Goal: Book appointment/travel/reservation

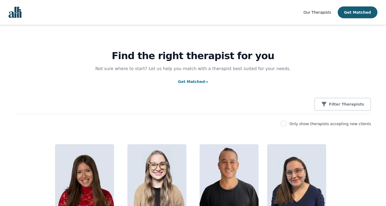
click at [361, 5] on nav "Our Therapists Get Matched" at bounding box center [193, 12] width 386 height 25
click at [361, 14] on button "Get Matched" at bounding box center [358, 12] width 40 height 12
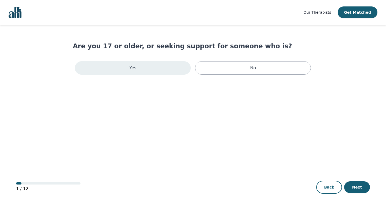
click at [160, 73] on div "Yes" at bounding box center [133, 67] width 116 height 13
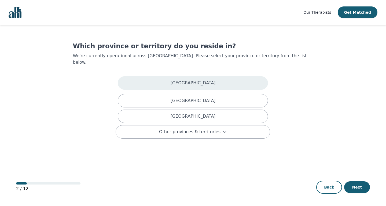
click at [194, 80] on p "[GEOGRAPHIC_DATA]" at bounding box center [192, 83] width 45 height 6
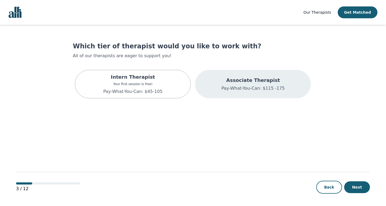
click at [228, 85] on p "Pay-What-You-Can: $115 -175" at bounding box center [252, 88] width 63 height 6
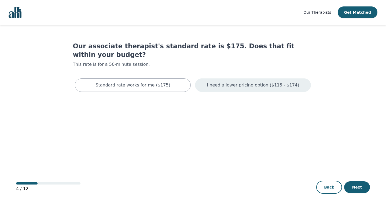
click at [245, 82] on p "I need a lower pricing option ($115 - $174)" at bounding box center [253, 85] width 92 height 6
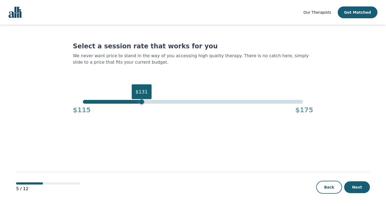
drag, startPoint x: 307, startPoint y: 93, endPoint x: 139, endPoint y: 95, distance: 168.0
click at [139, 95] on div "$131" at bounding box center [142, 91] width 20 height 15
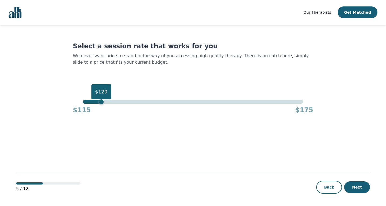
drag, startPoint x: 139, startPoint y: 95, endPoint x: 102, endPoint y: 97, distance: 36.5
click at [102, 97] on div "$120" at bounding box center [101, 91] width 20 height 15
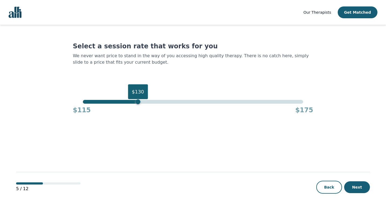
drag, startPoint x: 99, startPoint y: 90, endPoint x: 137, endPoint y: 88, distance: 38.4
click at [137, 88] on div "$130" at bounding box center [138, 91] width 20 height 15
click at [357, 188] on button "Next" at bounding box center [357, 187] width 26 height 12
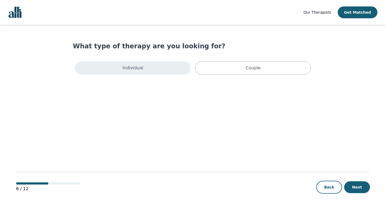
click at [160, 67] on div "Individual" at bounding box center [133, 67] width 116 height 13
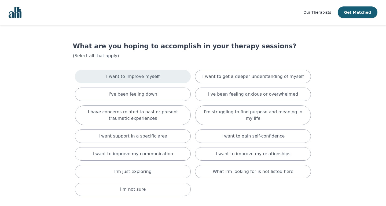
click at [158, 77] on div "I want to improve myself" at bounding box center [133, 76] width 116 height 13
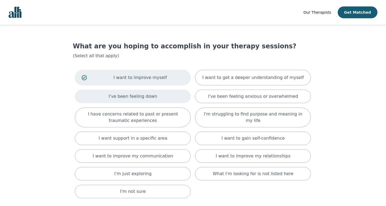
click at [152, 98] on p "I've been feeling down" at bounding box center [133, 96] width 49 height 6
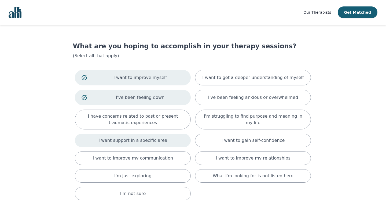
click at [148, 144] on div "I want support in a specific area" at bounding box center [133, 140] width 116 height 13
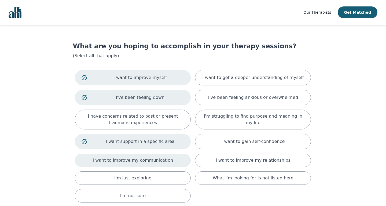
click at [150, 160] on p "I want to improve my communication" at bounding box center [133, 160] width 80 height 6
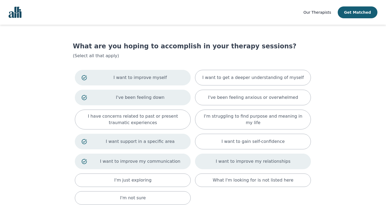
click at [209, 160] on div "I want to improve my relationships" at bounding box center [253, 161] width 116 height 16
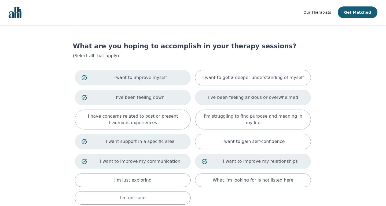
click at [217, 102] on div "I've been feeling anxious or overwhelmed" at bounding box center [253, 98] width 116 height 16
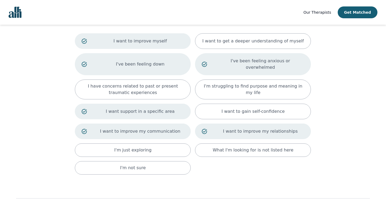
scroll to position [38, 0]
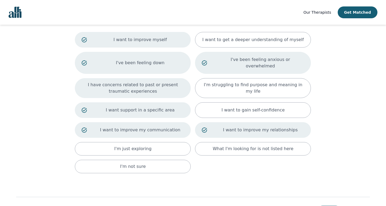
click at [161, 88] on div "I have concerns related to past or present traumatic experiences" at bounding box center [133, 88] width 116 height 20
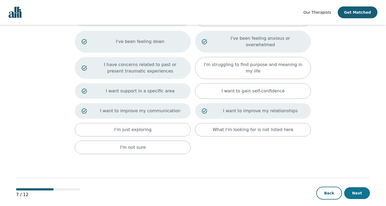
click at [360, 190] on button "Next" at bounding box center [357, 193] width 26 height 12
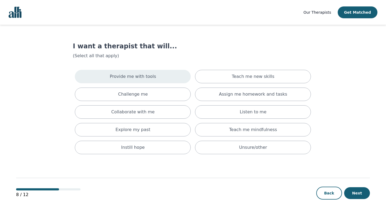
click at [175, 75] on div "Provide me with tools" at bounding box center [133, 76] width 116 height 13
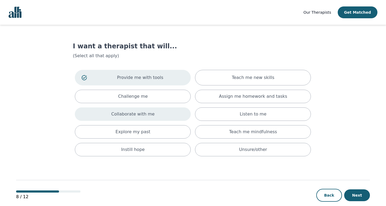
click at [158, 118] on div "Collaborate with me" at bounding box center [133, 113] width 116 height 13
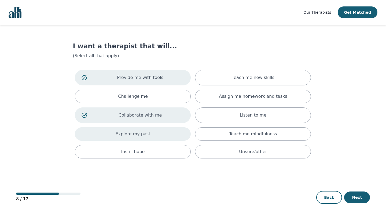
click at [156, 138] on div "Explore my past" at bounding box center [133, 133] width 116 height 13
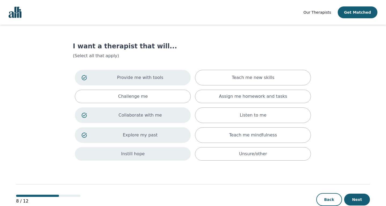
click at [160, 157] on div "Instill hope" at bounding box center [133, 153] width 116 height 13
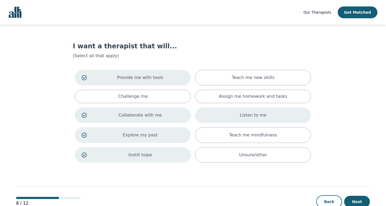
click at [229, 115] on div "Listen to me" at bounding box center [253, 115] width 116 height 16
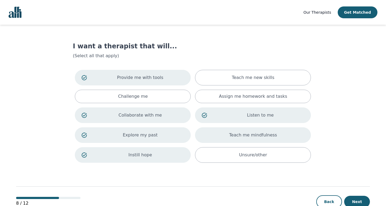
click at [265, 134] on p "Teach me mindfulness" at bounding box center [253, 135] width 48 height 6
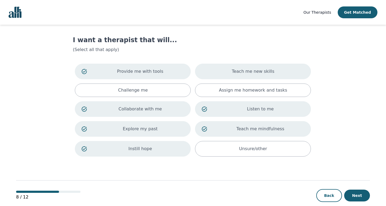
click at [295, 75] on div "Teach me new skills" at bounding box center [253, 72] width 116 height 16
click at [351, 192] on button "Next" at bounding box center [357, 195] width 26 height 12
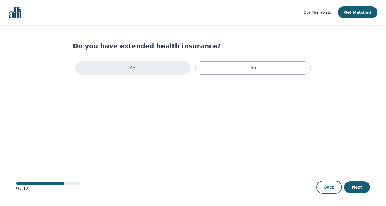
click at [176, 68] on div "Yes" at bounding box center [133, 67] width 116 height 13
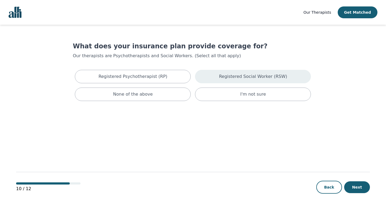
click at [230, 79] on p "Registered Social Worker (RSW)" at bounding box center [253, 76] width 68 height 6
click at [226, 80] on p "Registered Social Worker (RSW)" at bounding box center [261, 77] width 88 height 6
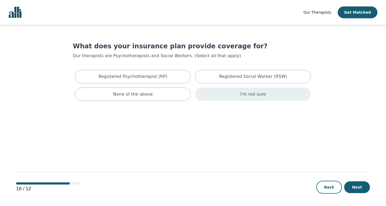
click at [259, 98] on div "I'm not sure" at bounding box center [253, 93] width 116 height 13
click at [364, 186] on button "Next" at bounding box center [357, 187] width 26 height 12
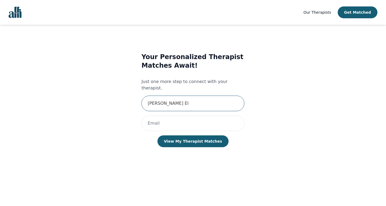
type input "[PERSON_NAME] Elh"
click at [234, 97] on input "[PERSON_NAME] Elh" at bounding box center [192, 104] width 103 height 16
type input "[PERSON_NAME]"
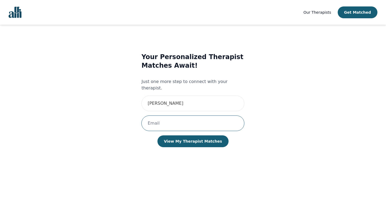
type input "[EMAIL_ADDRESS][DOMAIN_NAME]"
click at [186, 100] on input "[PERSON_NAME]" at bounding box center [192, 104] width 103 height 16
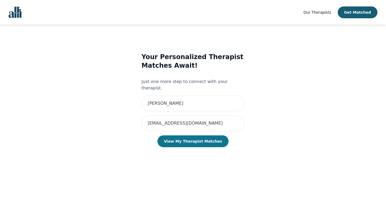
click at [192, 135] on button "View My Therapist Matches" at bounding box center [192, 141] width 71 height 12
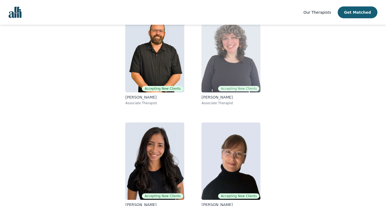
scroll to position [61, 0]
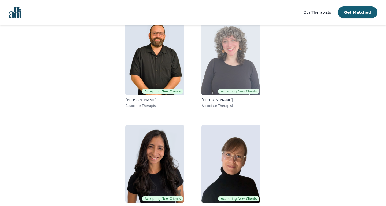
click at [232, 76] on img at bounding box center [230, 56] width 59 height 77
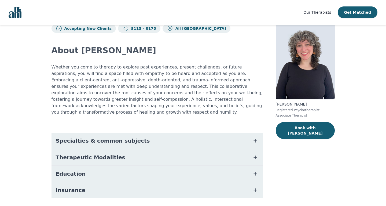
scroll to position [21, 0]
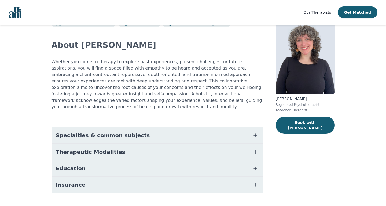
click at [220, 127] on button "Specialties & common subjects" at bounding box center [157, 135] width 211 height 16
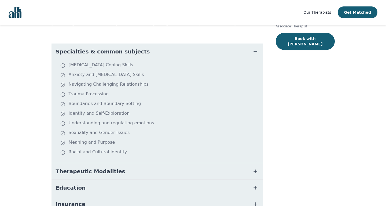
scroll to position [105, 0]
click at [202, 164] on button "Therapeutic Modalities" at bounding box center [157, 171] width 211 height 16
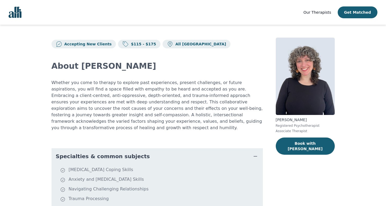
scroll to position [0, 0]
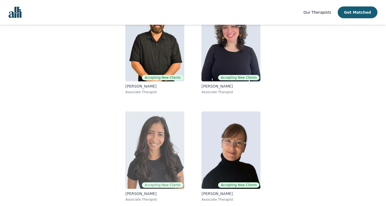
click at [168, 151] on img at bounding box center [154, 149] width 59 height 77
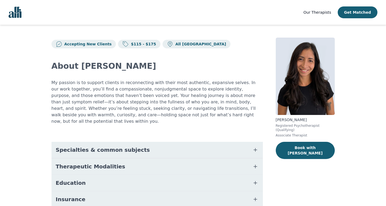
click at [162, 144] on button "Specialties & common subjects" at bounding box center [157, 150] width 211 height 16
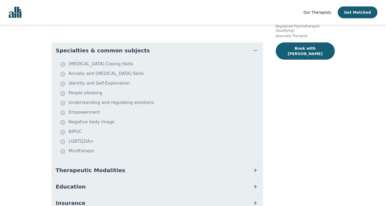
scroll to position [101, 0]
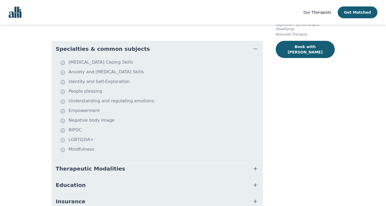
click at [155, 166] on button "Therapeutic Modalities" at bounding box center [157, 168] width 211 height 16
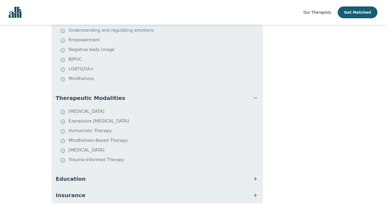
scroll to position [171, 0]
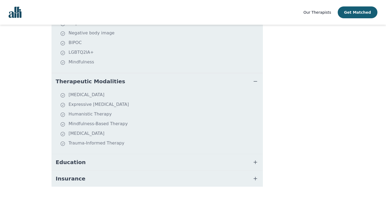
click at [158, 159] on button "Education" at bounding box center [157, 162] width 211 height 16
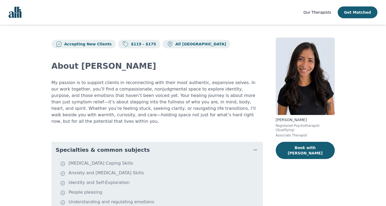
scroll to position [0, 0]
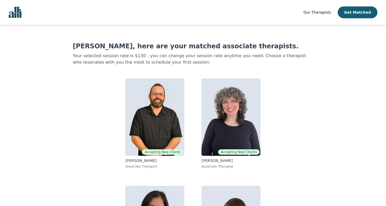
scroll to position [74, 0]
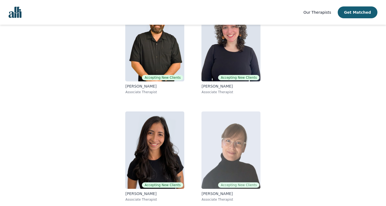
click at [212, 146] on img at bounding box center [230, 149] width 59 height 77
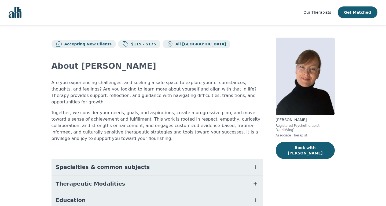
click at [170, 159] on button "Specialties & common subjects" at bounding box center [157, 167] width 211 height 16
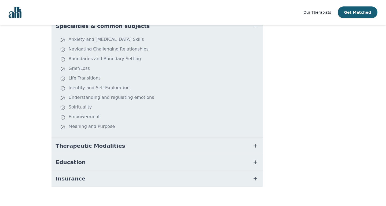
click at [171, 138] on button "Therapeutic Modalities" at bounding box center [157, 146] width 211 height 16
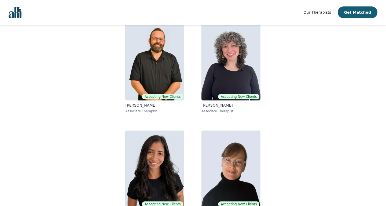
scroll to position [41, 0]
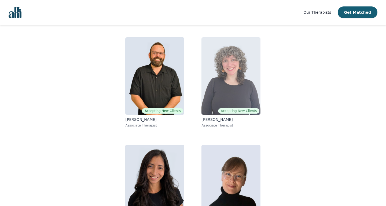
click at [217, 103] on img at bounding box center [230, 75] width 59 height 77
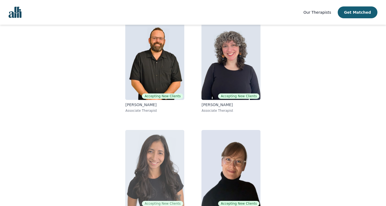
click at [156, 141] on img at bounding box center [154, 168] width 59 height 77
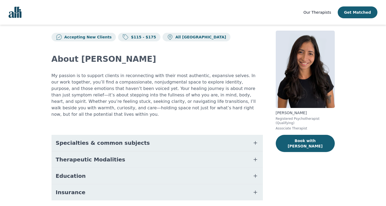
scroll to position [8, 0]
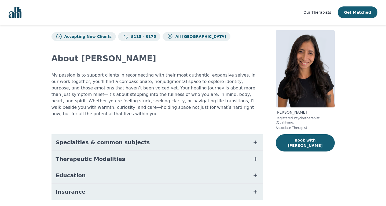
click at [178, 138] on button "Specialties & common subjects" at bounding box center [157, 142] width 211 height 16
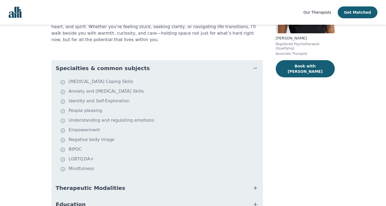
scroll to position [82, 0]
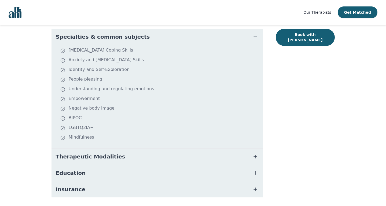
click at [176, 149] on button "Therapeutic Modalities" at bounding box center [157, 156] width 211 height 16
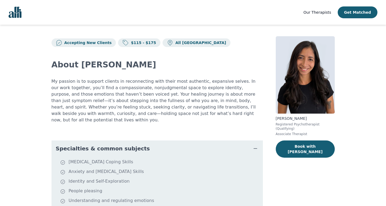
scroll to position [0, 0]
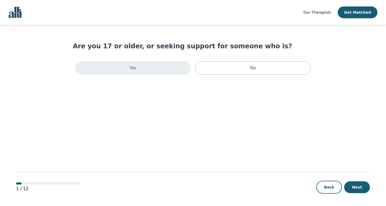
click at [155, 69] on div "Yes" at bounding box center [133, 67] width 116 height 13
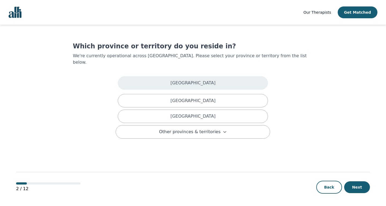
click at [171, 76] on div "[GEOGRAPHIC_DATA]" at bounding box center [193, 82] width 150 height 13
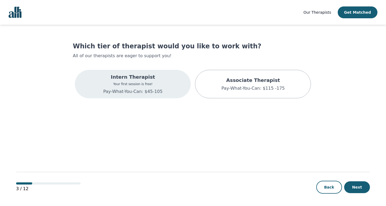
click at [148, 87] on div "Intern Therapist Your first session is free! Pay-What-You-Can: $45-105" at bounding box center [132, 83] width 59 height 21
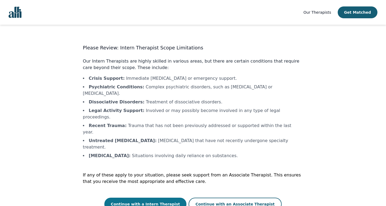
click at [161, 197] on button "Continue with a Intern Therapist" at bounding box center [145, 203] width 82 height 13
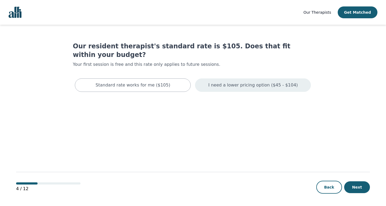
click at [241, 82] on p "I need a lower pricing option ($45 - $104)" at bounding box center [253, 85] width 90 height 6
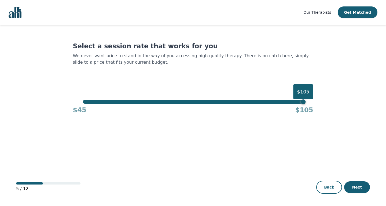
click at [185, 101] on div "$105" at bounding box center [193, 102] width 220 height 4
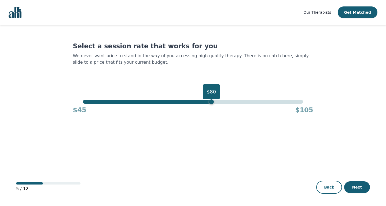
drag, startPoint x: 186, startPoint y: 103, endPoint x: 210, endPoint y: 100, distance: 24.5
click at [210, 100] on div "$80" at bounding box center [211, 101] width 5 height 5
click at [199, 100] on div "$80" at bounding box center [193, 102] width 220 height 4
click at [189, 101] on div "$77" at bounding box center [193, 102] width 220 height 4
drag, startPoint x: 191, startPoint y: 102, endPoint x: 179, endPoint y: 102, distance: 11.3
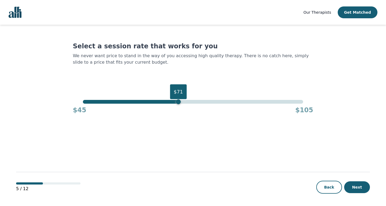
click at [179, 102] on div "$71" at bounding box center [178, 101] width 5 height 5
drag, startPoint x: 179, startPoint y: 102, endPoint x: 175, endPoint y: 102, distance: 4.0
click at [175, 102] on div "$70" at bounding box center [174, 101] width 5 height 5
click at [361, 185] on button "Next" at bounding box center [357, 187] width 26 height 12
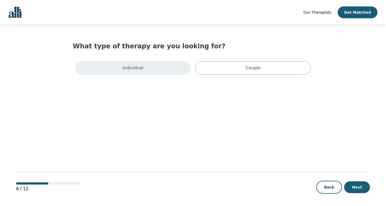
click at [151, 69] on div "Individual" at bounding box center [133, 67] width 116 height 13
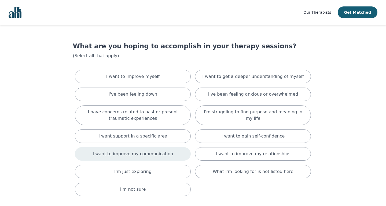
click at [160, 156] on p "I want to improve my communication" at bounding box center [133, 154] width 80 height 6
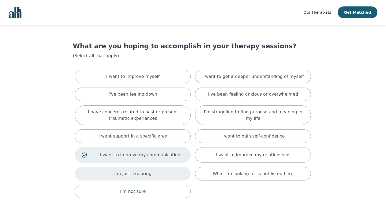
click at [163, 174] on div "I'm just exploring" at bounding box center [133, 173] width 116 height 13
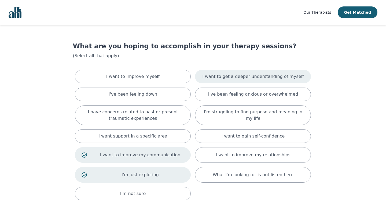
click at [230, 77] on p "I want to get a deeper understanding of myself" at bounding box center [252, 76] width 101 height 6
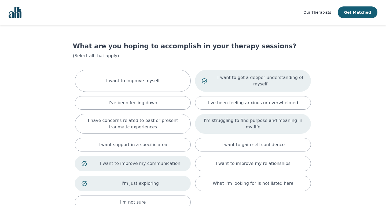
click at [230, 127] on p "I'm struggling to find purpose and meaning in my life" at bounding box center [253, 123] width 102 height 13
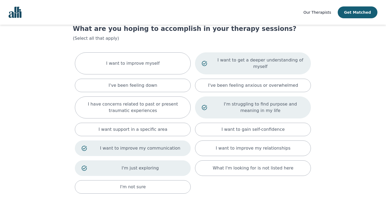
scroll to position [18, 0]
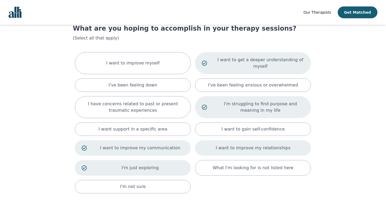
click at [234, 146] on p "I want to improve my relationships" at bounding box center [253, 148] width 75 height 6
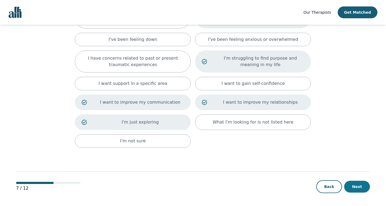
click at [357, 189] on button "Next" at bounding box center [357, 187] width 26 height 12
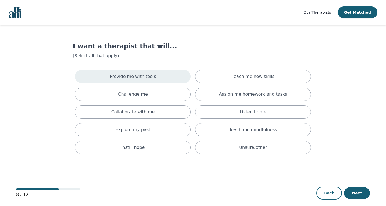
click at [178, 72] on div "Provide me with tools" at bounding box center [133, 76] width 116 height 13
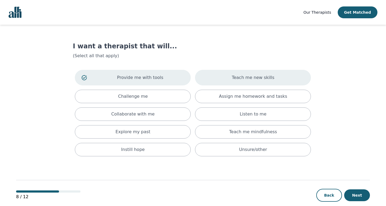
click at [221, 79] on div "Teach me new skills" at bounding box center [253, 78] width 116 height 16
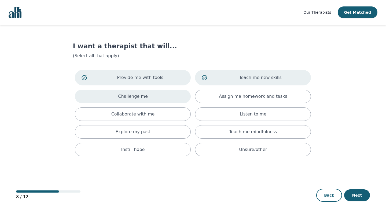
click at [156, 91] on div "Challenge me" at bounding box center [133, 96] width 116 height 13
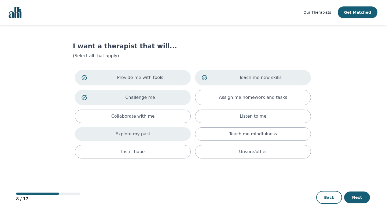
click at [166, 133] on div "Explore my past" at bounding box center [133, 133] width 116 height 13
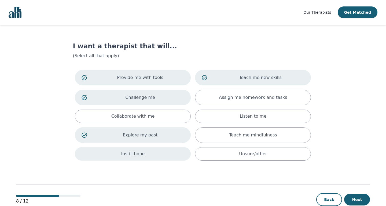
click at [165, 157] on div "Instill hope" at bounding box center [133, 153] width 116 height 13
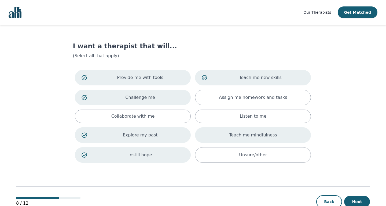
click at [240, 136] on p "Teach me mindfulness" at bounding box center [253, 135] width 48 height 6
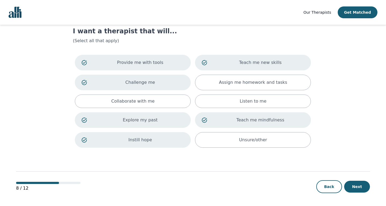
scroll to position [15, 0]
click at [360, 182] on button "Next" at bounding box center [357, 187] width 26 height 12
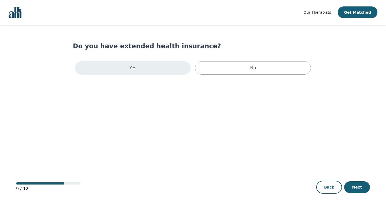
click at [170, 70] on div "Yes" at bounding box center [133, 67] width 116 height 13
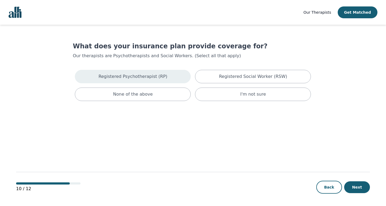
click at [172, 80] on div "Registered Psychotherapist (RP)" at bounding box center [133, 76] width 116 height 13
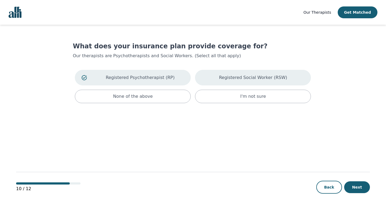
click at [224, 85] on div "Registered Social Worker (RSW)" at bounding box center [253, 78] width 116 height 16
click at [218, 82] on div "Registered Social Worker (RSW)" at bounding box center [253, 78] width 116 height 16
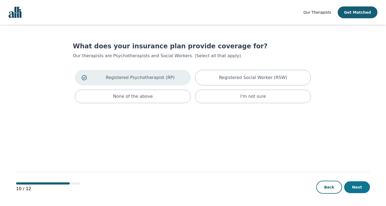
click at [362, 189] on button "Next" at bounding box center [357, 187] width 26 height 12
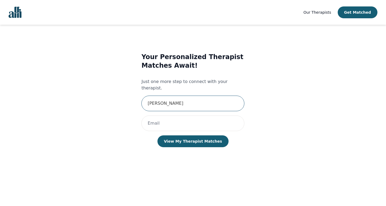
type input "santiago"
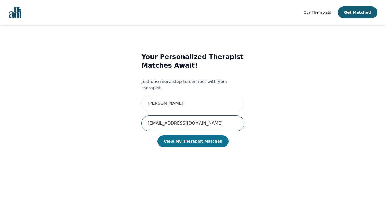
type input "santi.reyes4812@hotmail.com"
click at [198, 135] on button "View My Therapist Matches" at bounding box center [192, 141] width 71 height 12
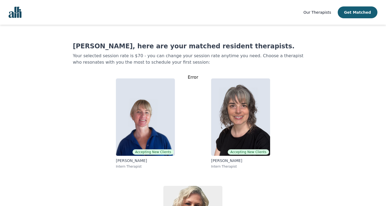
click at [342, 57] on main "Santiago, here are your matched resident therapists. Your selected session rate…" at bounding box center [193, 152] width 354 height 255
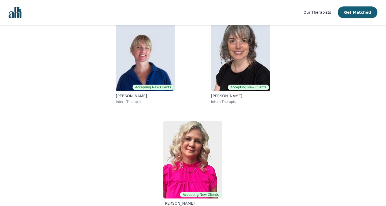
scroll to position [64, 0]
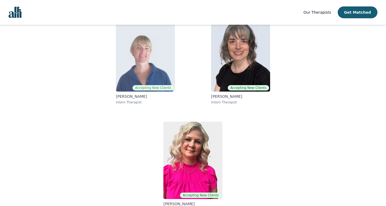
click at [138, 78] on img at bounding box center [145, 52] width 59 height 77
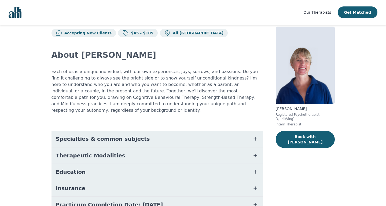
scroll to position [13, 0]
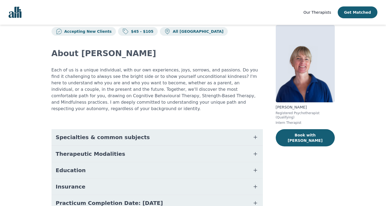
click at [203, 129] on button "Specialties & common subjects" at bounding box center [157, 137] width 211 height 16
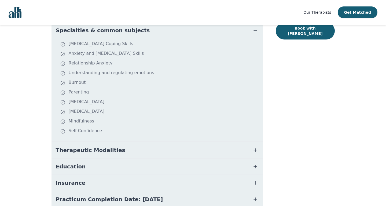
scroll to position [134, 0]
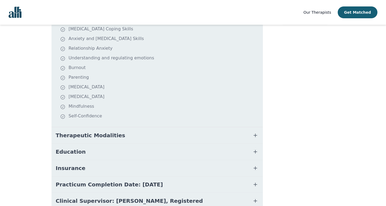
click at [148, 133] on button "Therapeutic Modalities" at bounding box center [157, 135] width 211 height 16
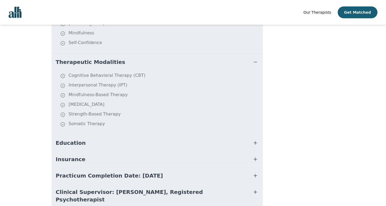
scroll to position [212, 0]
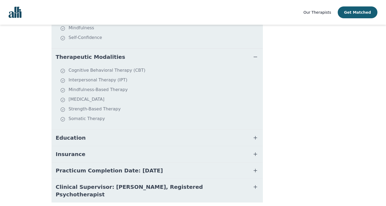
click at [159, 134] on button "Education" at bounding box center [157, 138] width 211 height 16
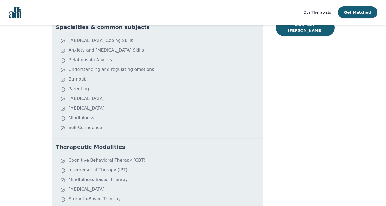
scroll to position [100, 0]
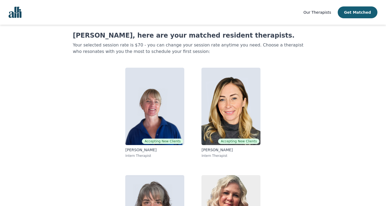
scroll to position [11, 0]
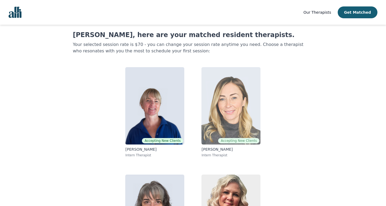
click at [219, 123] on img at bounding box center [230, 105] width 59 height 77
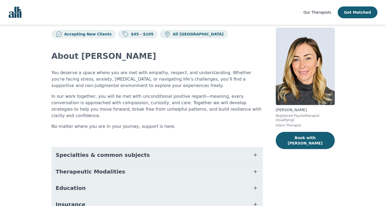
scroll to position [9, 0]
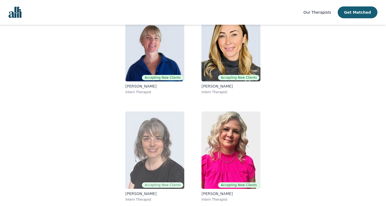
scroll to position [74, 0]
click at [149, 132] on img at bounding box center [154, 149] width 59 height 77
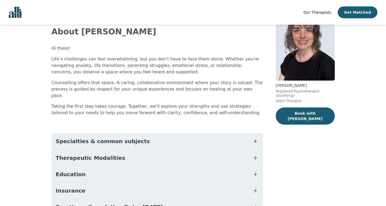
scroll to position [34, 0]
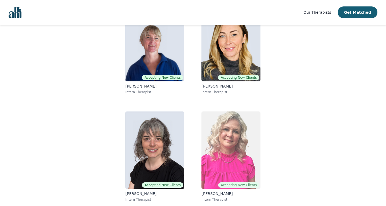
scroll to position [74, 0]
click at [227, 155] on img at bounding box center [230, 149] width 59 height 77
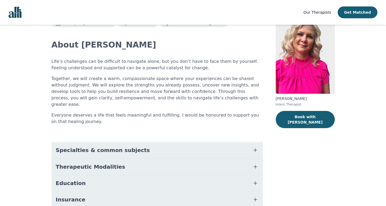
scroll to position [29, 0]
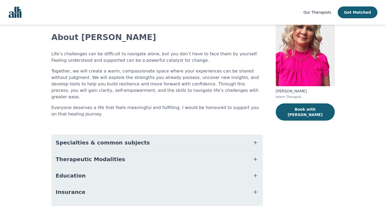
click at [190, 134] on button "Specialties & common subjects" at bounding box center [157, 142] width 211 height 16
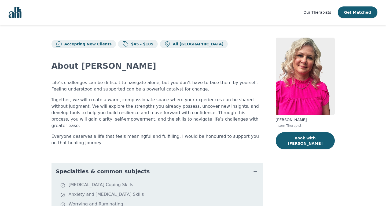
scroll to position [0, 0]
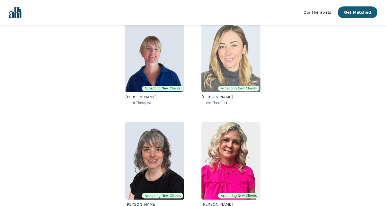
click at [219, 83] on img at bounding box center [230, 53] width 59 height 77
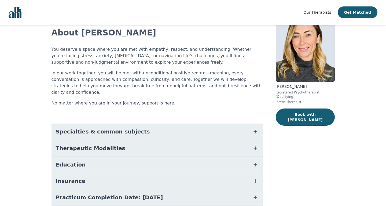
scroll to position [60, 0]
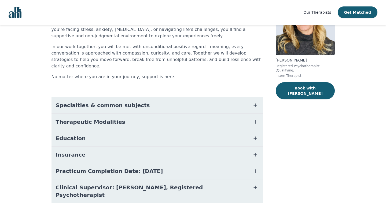
click at [190, 98] on button "Specialties & common subjects" at bounding box center [157, 105] width 211 height 16
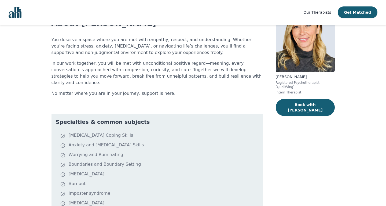
scroll to position [28, 0]
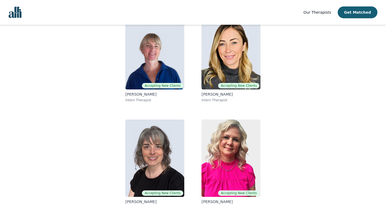
scroll to position [71, 0]
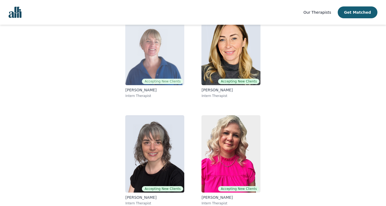
click at [147, 68] on img at bounding box center [154, 46] width 59 height 77
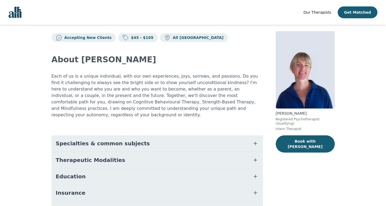
scroll to position [10, 0]
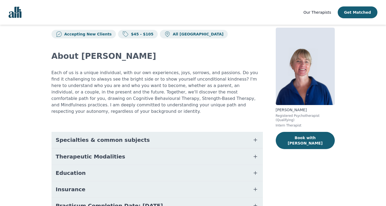
click at [137, 132] on button "Specialties & common subjects" at bounding box center [157, 140] width 211 height 16
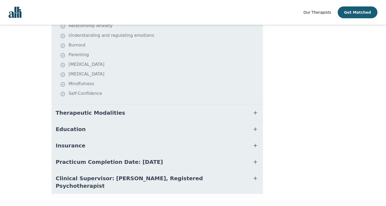
scroll to position [156, 0]
click at [141, 110] on button "Therapeutic Modalities" at bounding box center [157, 113] width 211 height 16
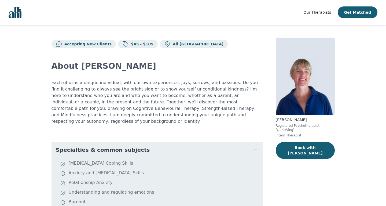
scroll to position [0, 0]
